Goal: Task Accomplishment & Management: Complete application form

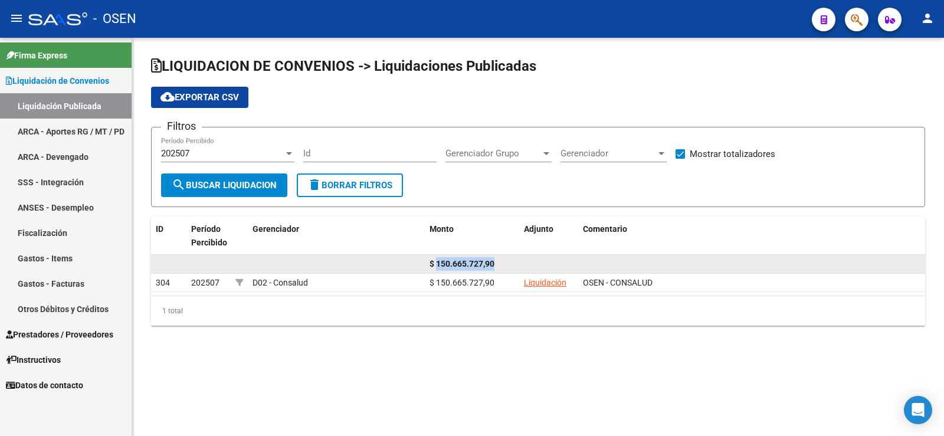
drag, startPoint x: 437, startPoint y: 263, endPoint x: 511, endPoint y: 263, distance: 74.3
click at [511, 263] on div "$ 150.665.727,90" at bounding box center [471, 264] width 85 height 14
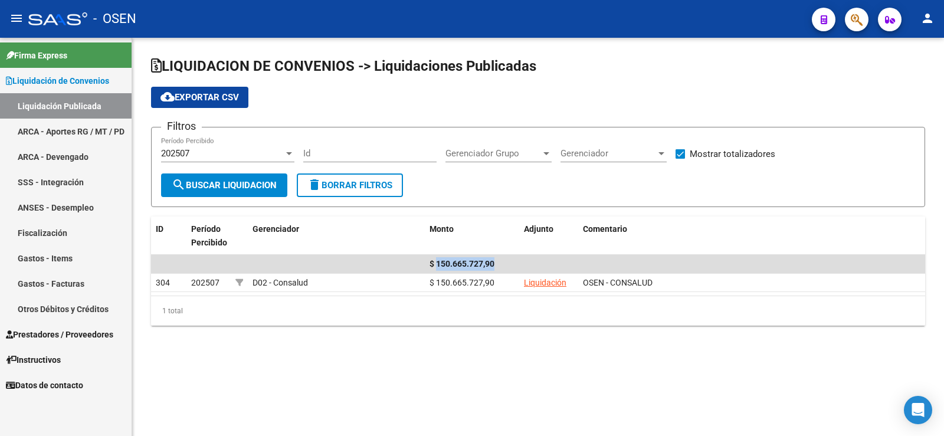
copy span "150.665.727,90"
click at [39, 337] on span "Prestadores / Proveedores" at bounding box center [59, 334] width 107 height 13
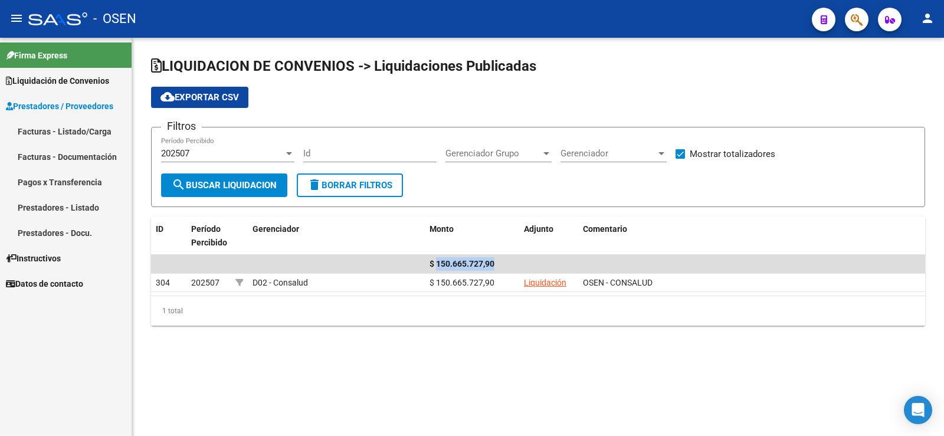
drag, startPoint x: 40, startPoint y: 130, endPoint x: 45, endPoint y: 133, distance: 6.4
click at [41, 132] on link "Facturas - Listado/Carga" at bounding box center [66, 131] width 132 height 25
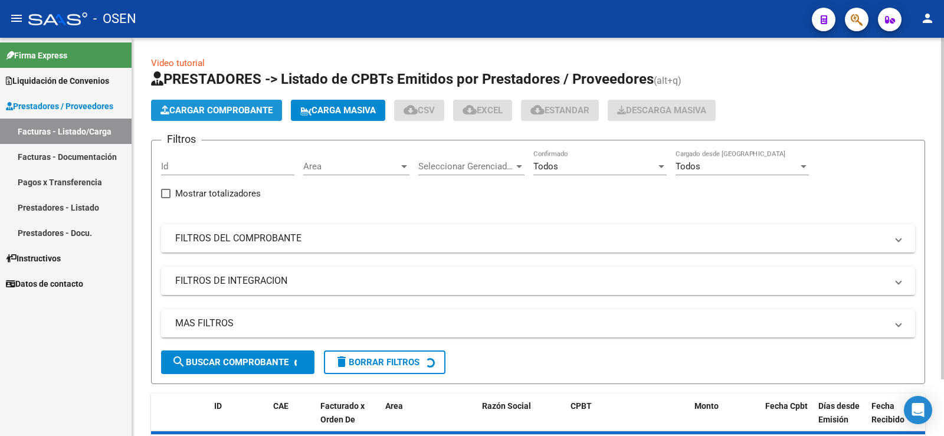
click at [186, 113] on span "Cargar Comprobante" at bounding box center [216, 110] width 112 height 11
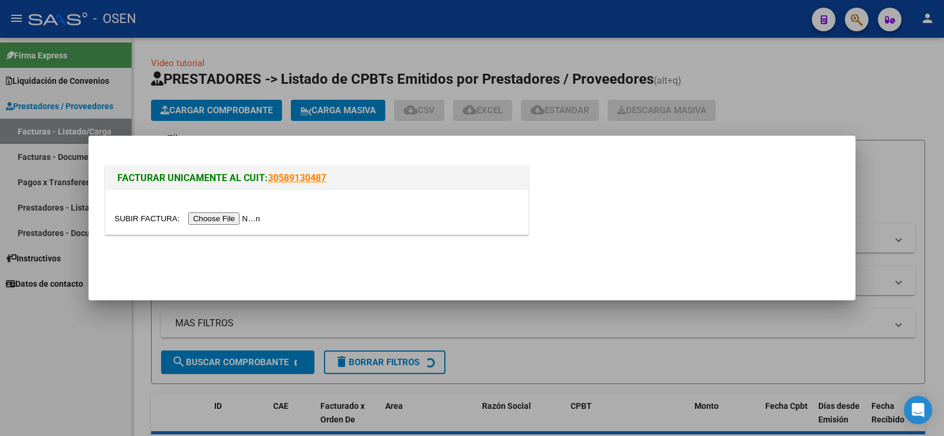
click at [244, 218] on input "file" at bounding box center [188, 218] width 149 height 12
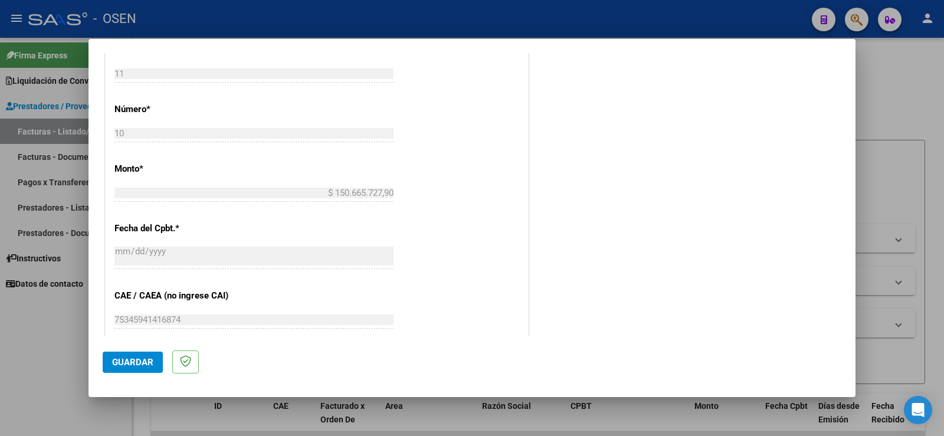
scroll to position [413, 0]
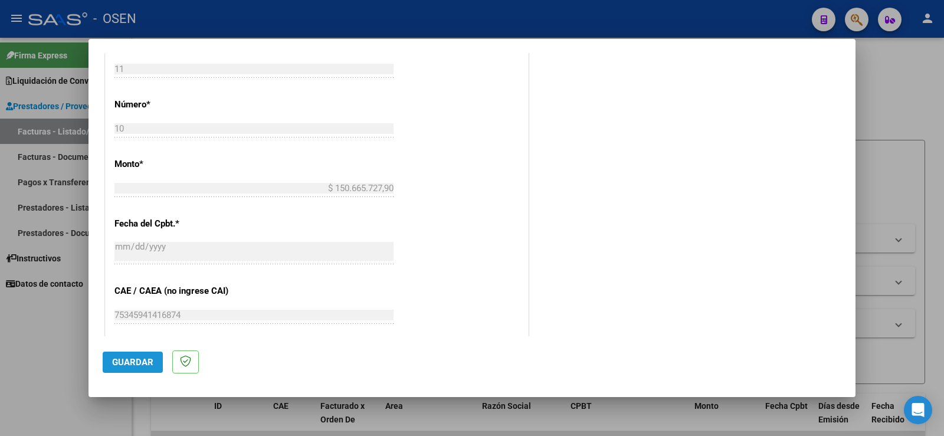
click at [138, 358] on span "Guardar" at bounding box center [132, 362] width 41 height 11
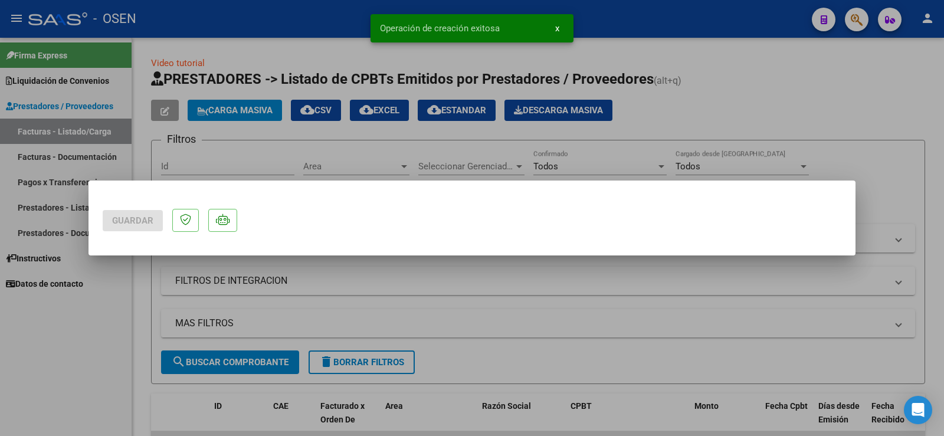
scroll to position [0, 0]
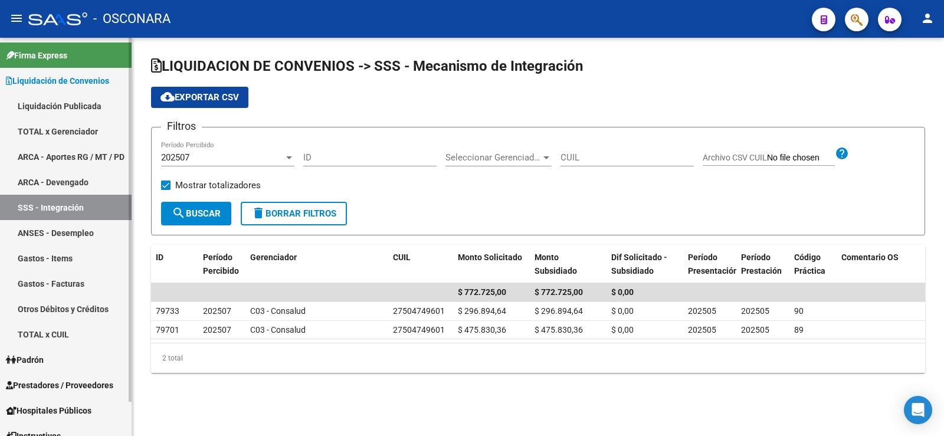
click at [63, 133] on link "TOTAL x Gerenciador" at bounding box center [66, 131] width 132 height 25
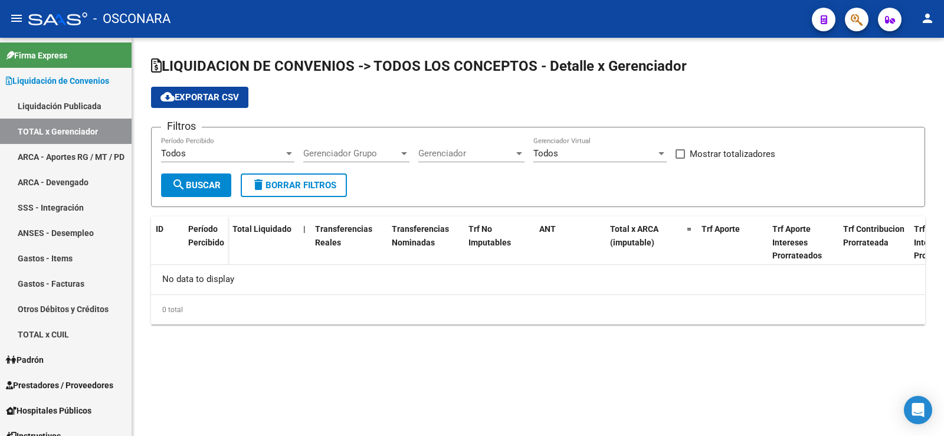
checkbox input "true"
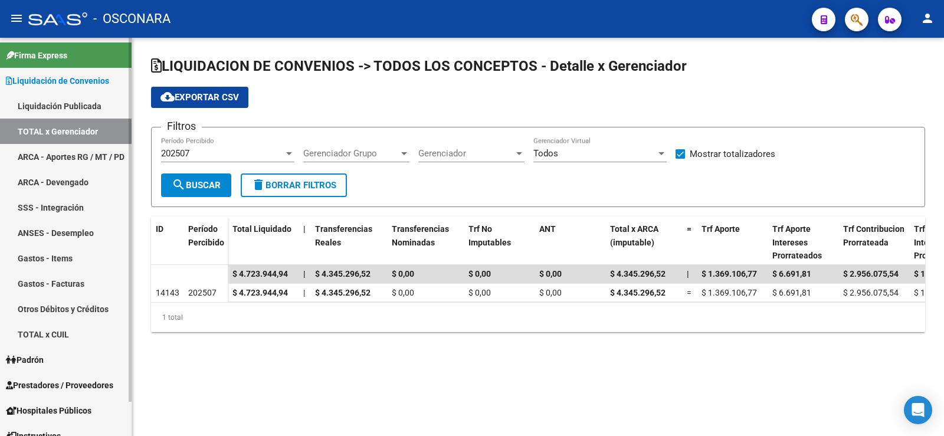
scroll to position [38, 0]
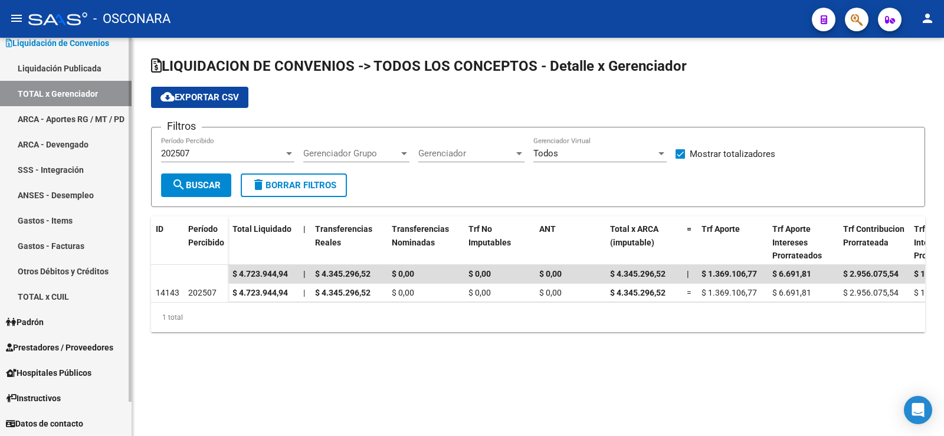
click at [53, 353] on span "Prestadores / Proveedores" at bounding box center [59, 347] width 107 height 13
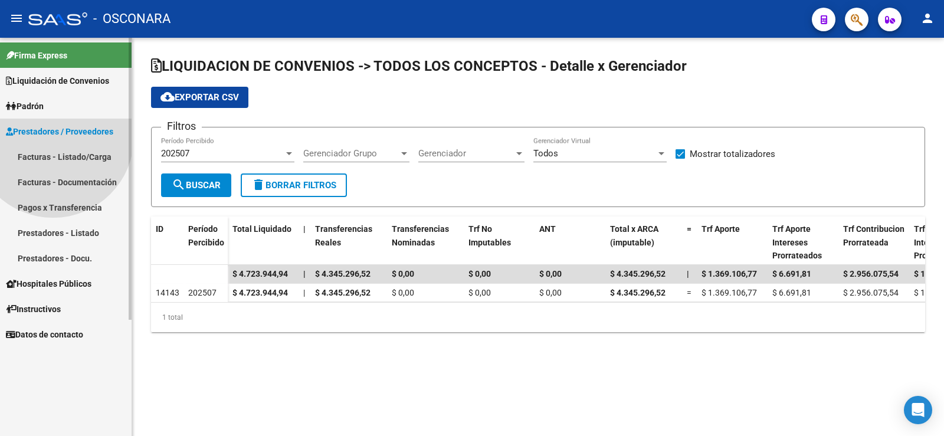
scroll to position [0, 0]
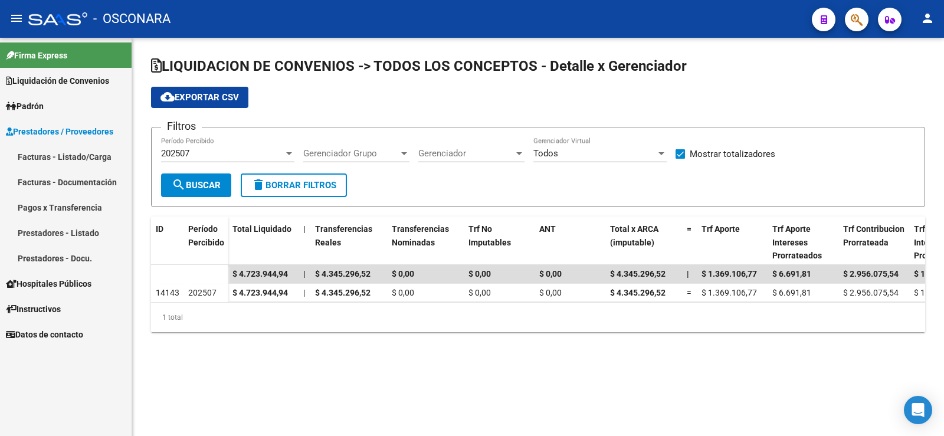
click at [31, 154] on link "Facturas - Listado/Carga" at bounding box center [66, 156] width 132 height 25
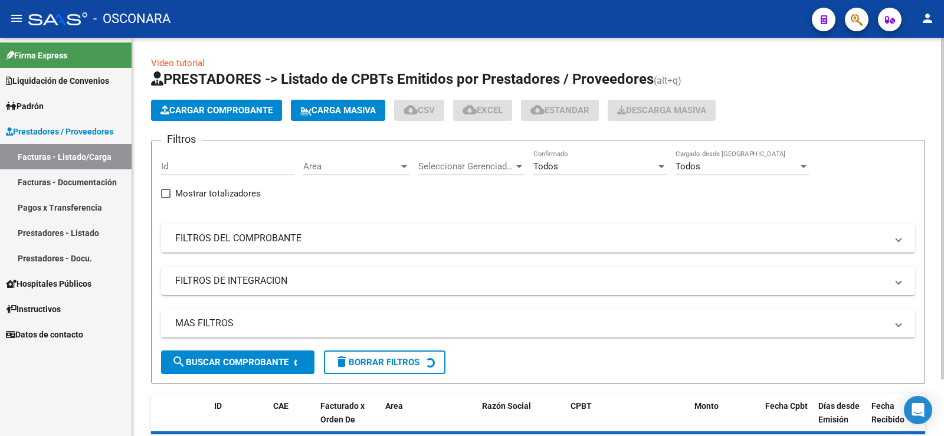
click at [189, 112] on span "Cargar Comprobante" at bounding box center [216, 110] width 112 height 11
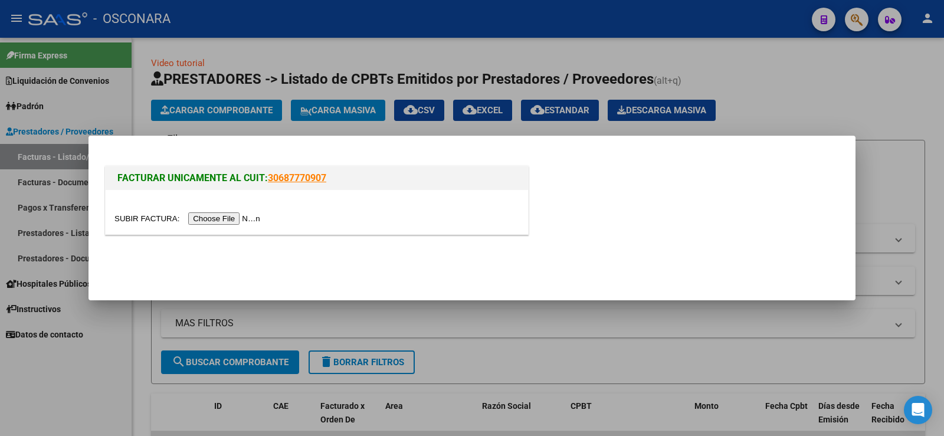
click at [208, 221] on input "file" at bounding box center [188, 218] width 149 height 12
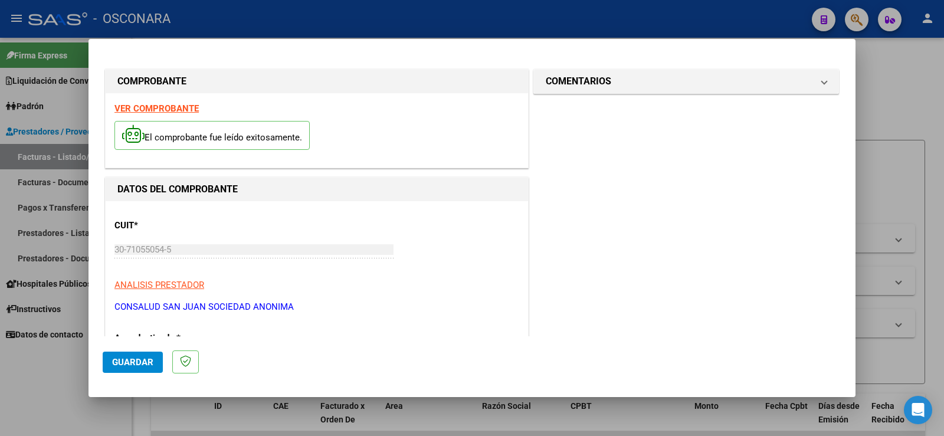
click at [152, 360] on span "Guardar" at bounding box center [132, 362] width 41 height 11
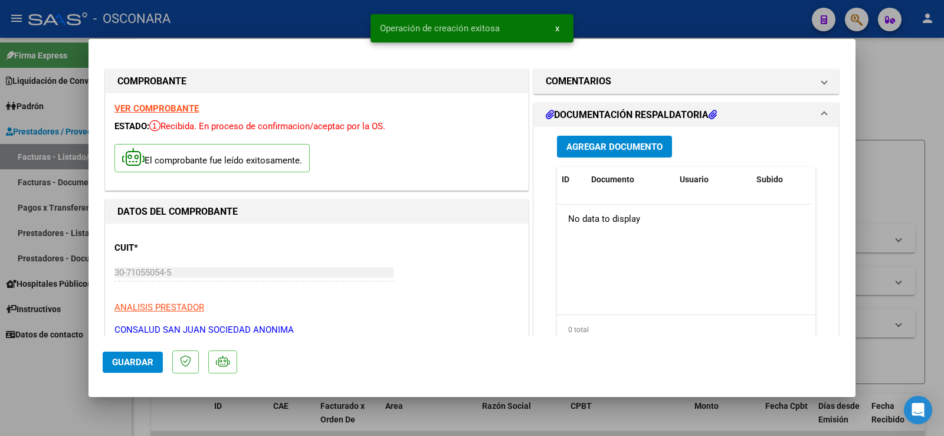
click at [63, 371] on div at bounding box center [472, 218] width 944 height 436
type input "$ 0,00"
